Goal: Navigation & Orientation: Find specific page/section

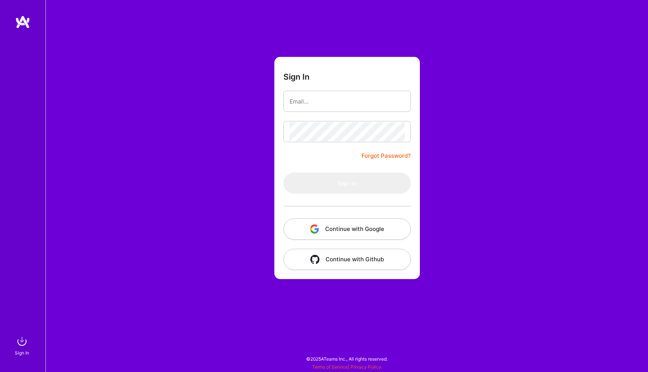
click at [341, 227] on button "Continue with Google" at bounding box center [346, 228] width 127 height 21
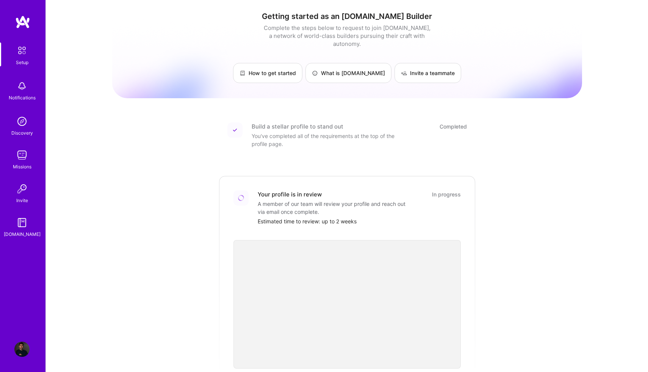
click at [22, 91] on img at bounding box center [21, 85] width 15 height 15
click at [23, 124] on img at bounding box center [21, 121] width 15 height 15
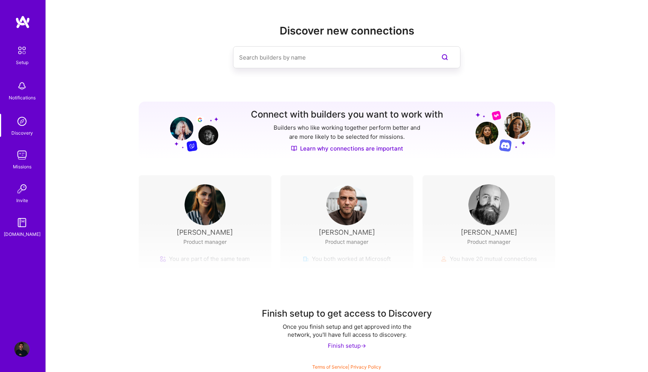
click at [28, 156] on img at bounding box center [21, 154] width 15 height 15
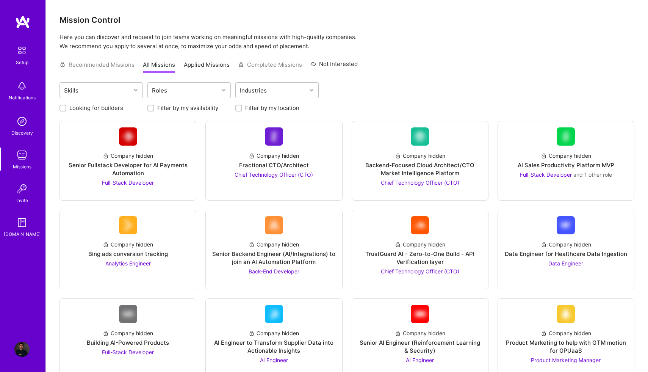
click at [31, 188] on link "Invite" at bounding box center [21, 192] width 47 height 23
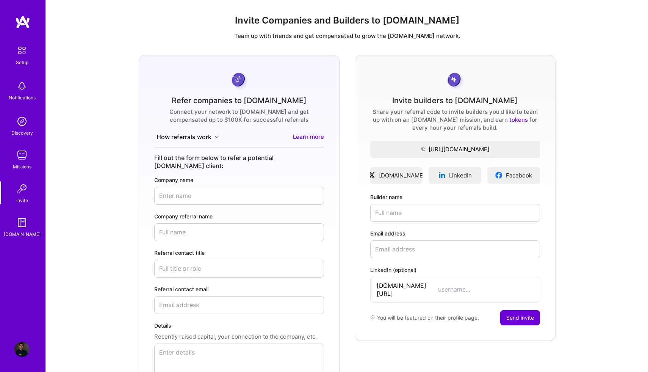
click at [32, 221] on link "[DOMAIN_NAME]" at bounding box center [21, 226] width 47 height 23
